Goal: Navigation & Orientation: Find specific page/section

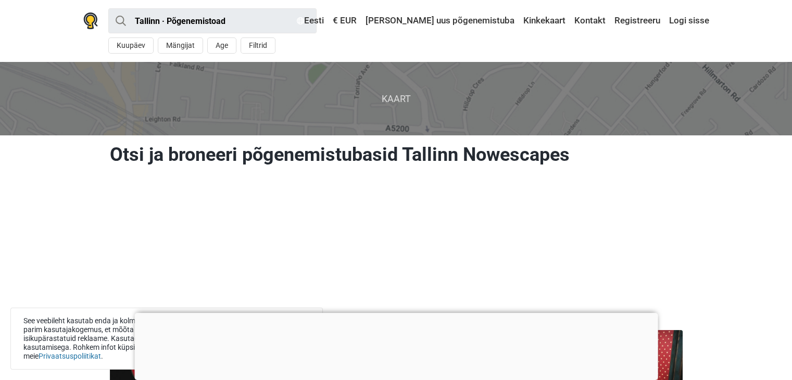
click at [396, 313] on div at bounding box center [395, 313] width 523 height 0
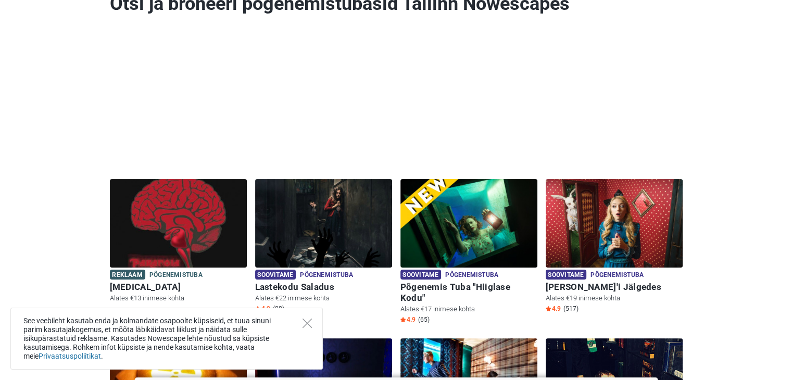
scroll to position [208, 0]
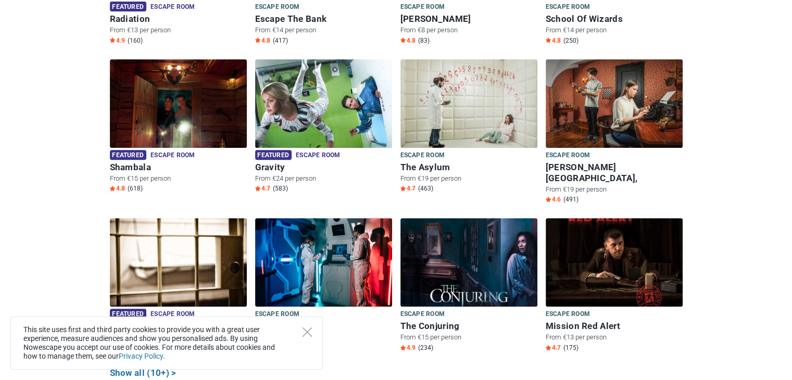
scroll to position [469, 0]
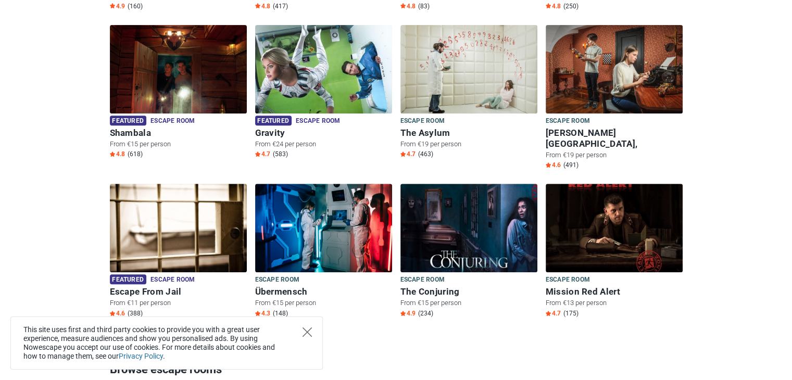
click at [307, 328] on icon "Close" at bounding box center [307, 332] width 9 height 9
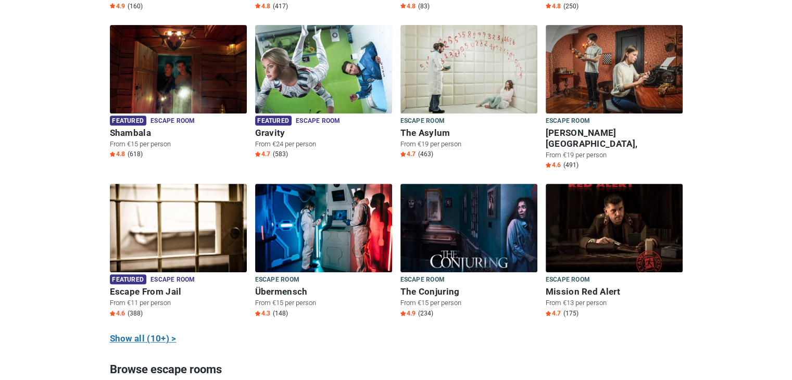
click at [140, 332] on link "Show all (10+) >" at bounding box center [143, 339] width 67 height 14
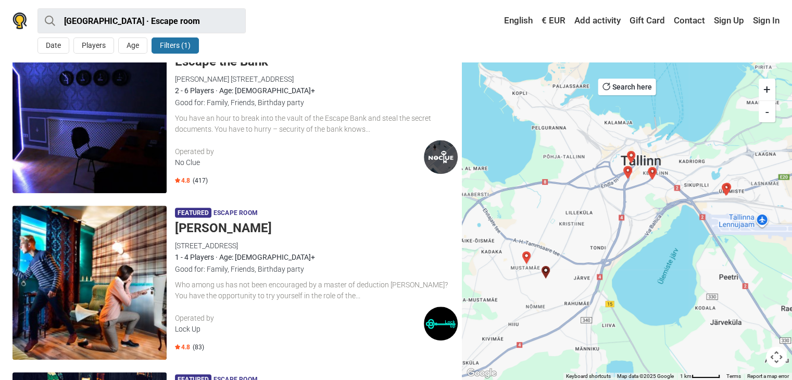
scroll to position [885, 0]
